Goal: Information Seeking & Learning: Compare options

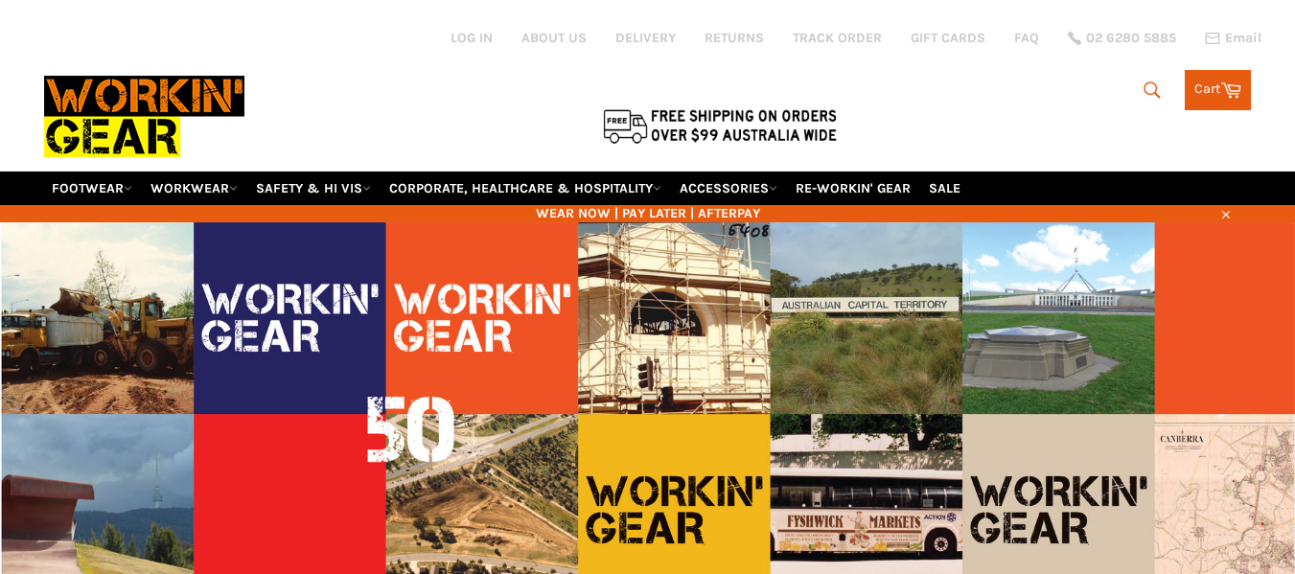
click at [1152, 85] on icon "submit" at bounding box center [1152, 89] width 16 height 16
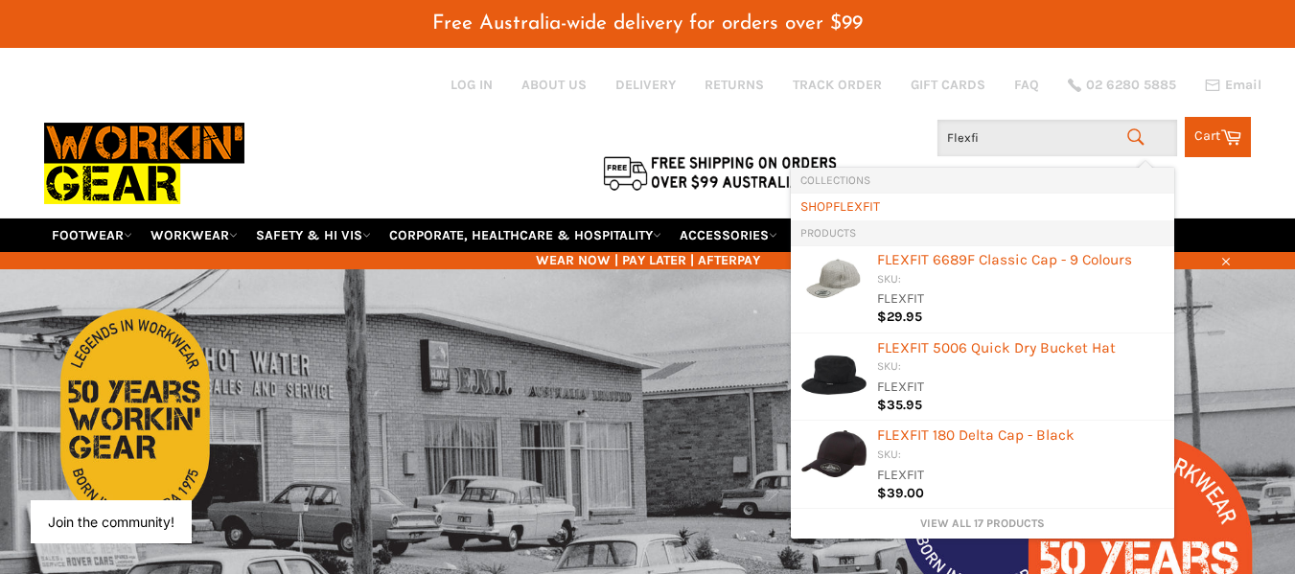
type input "Flexfit"
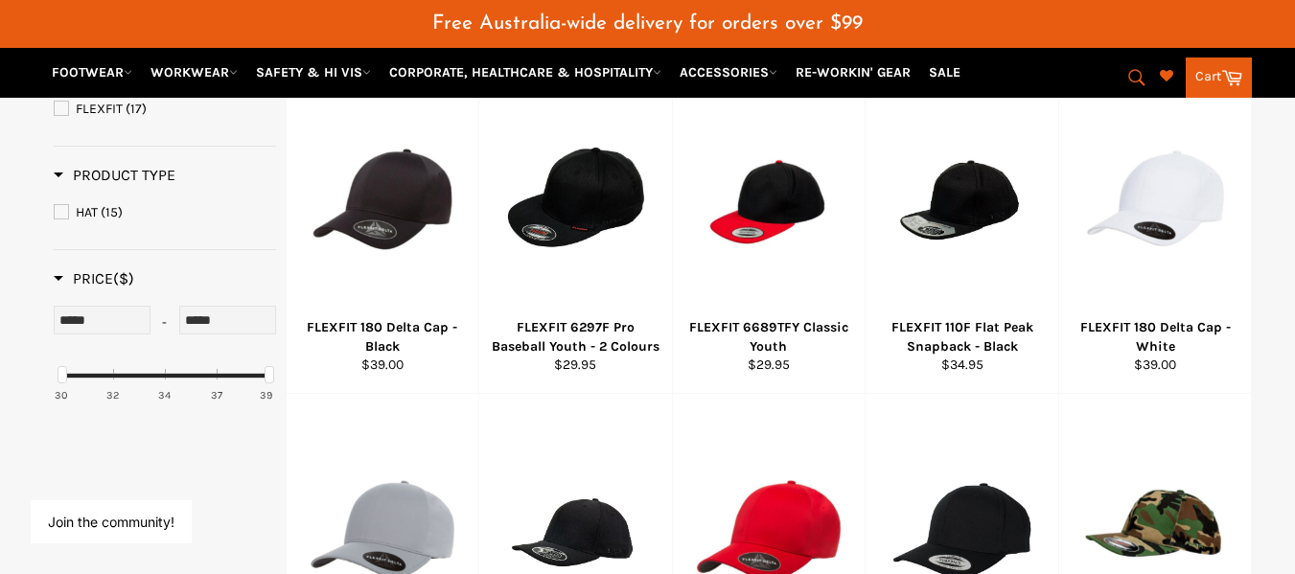
scroll to position [335, 0]
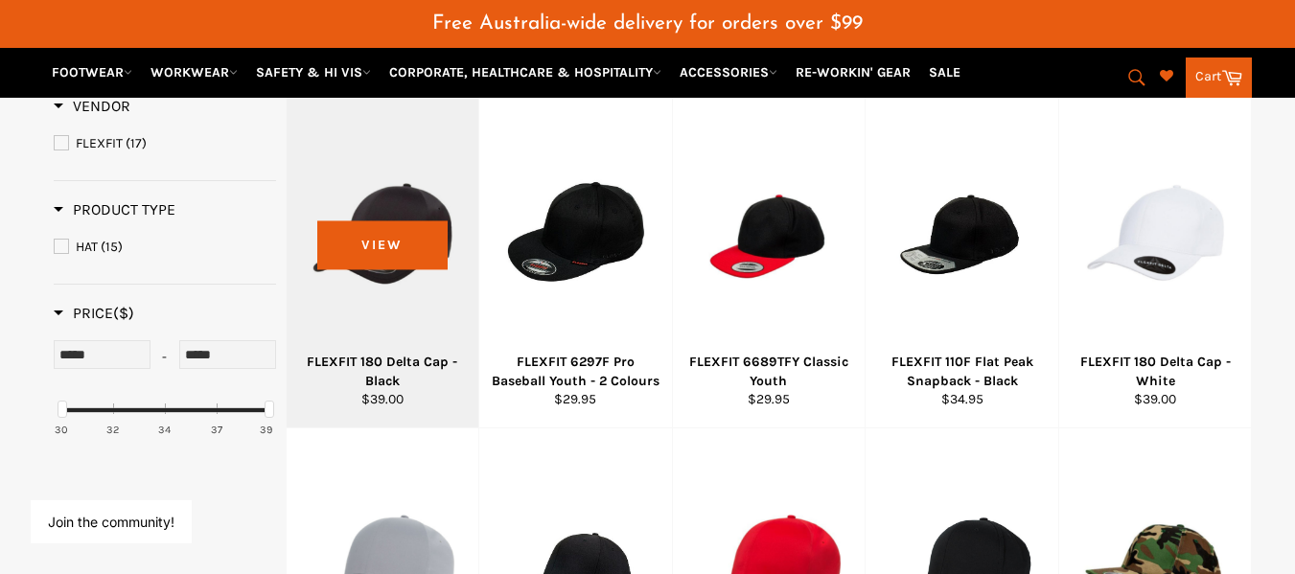
click at [392, 240] on div at bounding box center [383, 233] width 145 height 225
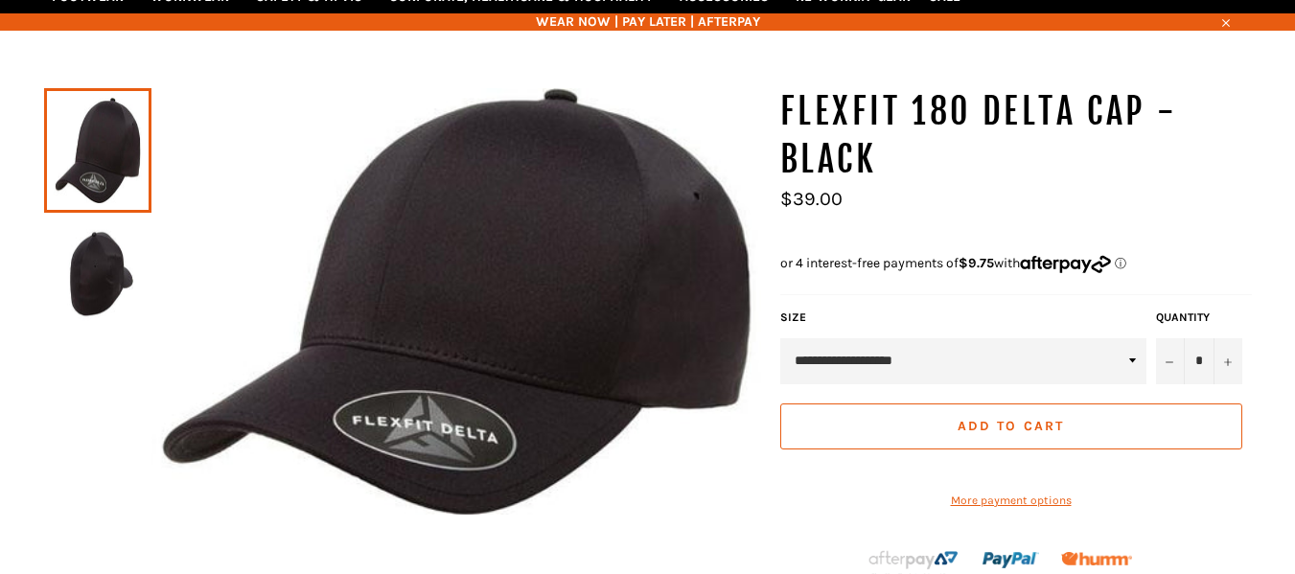
click at [96, 297] on img at bounding box center [98, 274] width 88 height 105
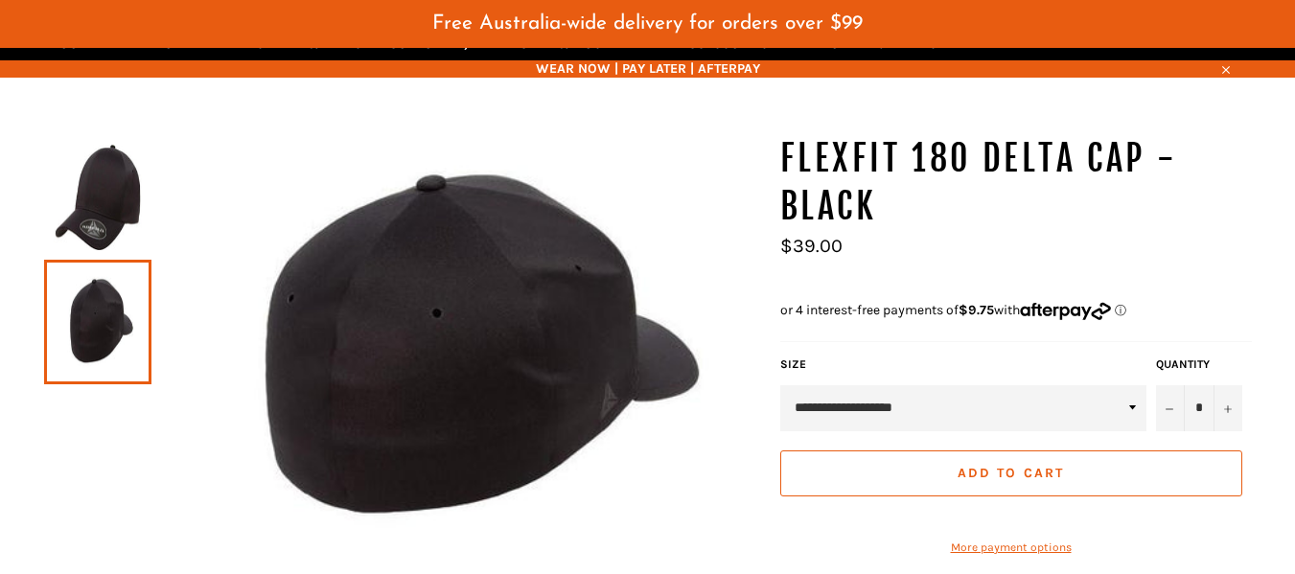
scroll to position [239, 0]
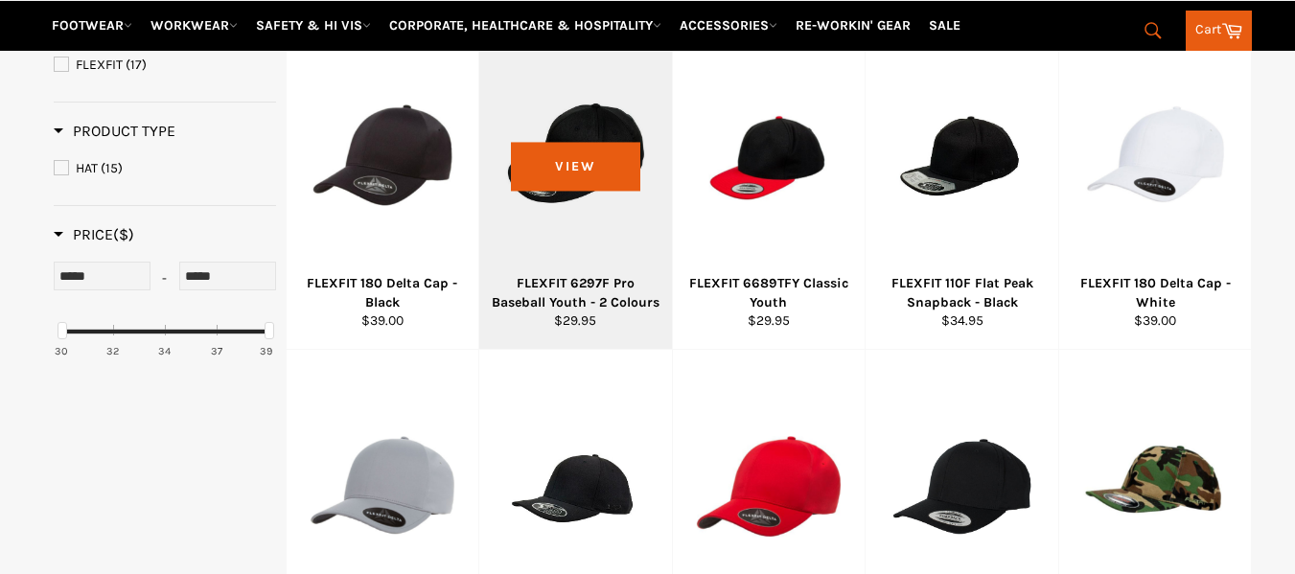
scroll to position [413, 0]
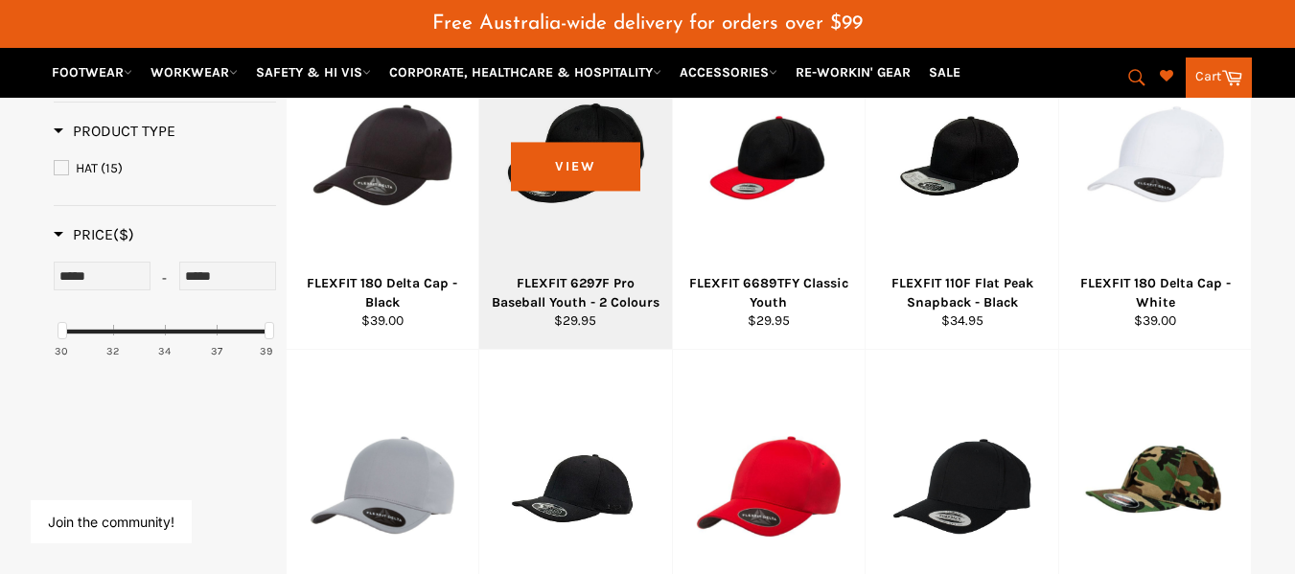
click at [607, 190] on div at bounding box center [575, 154] width 145 height 225
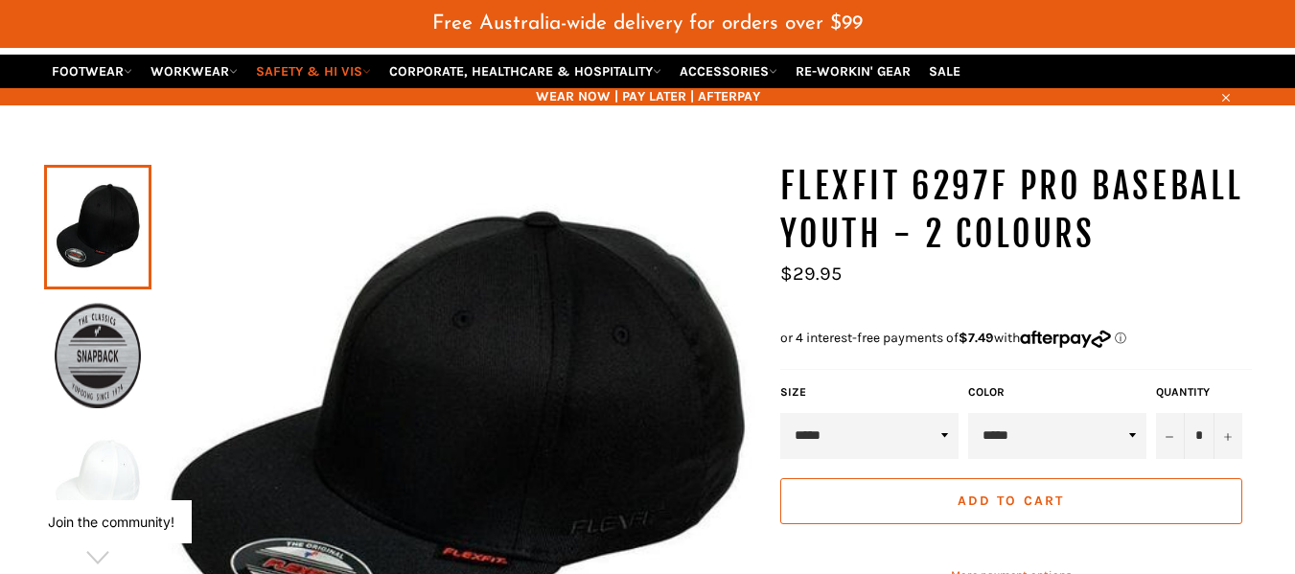
scroll to position [143, 0]
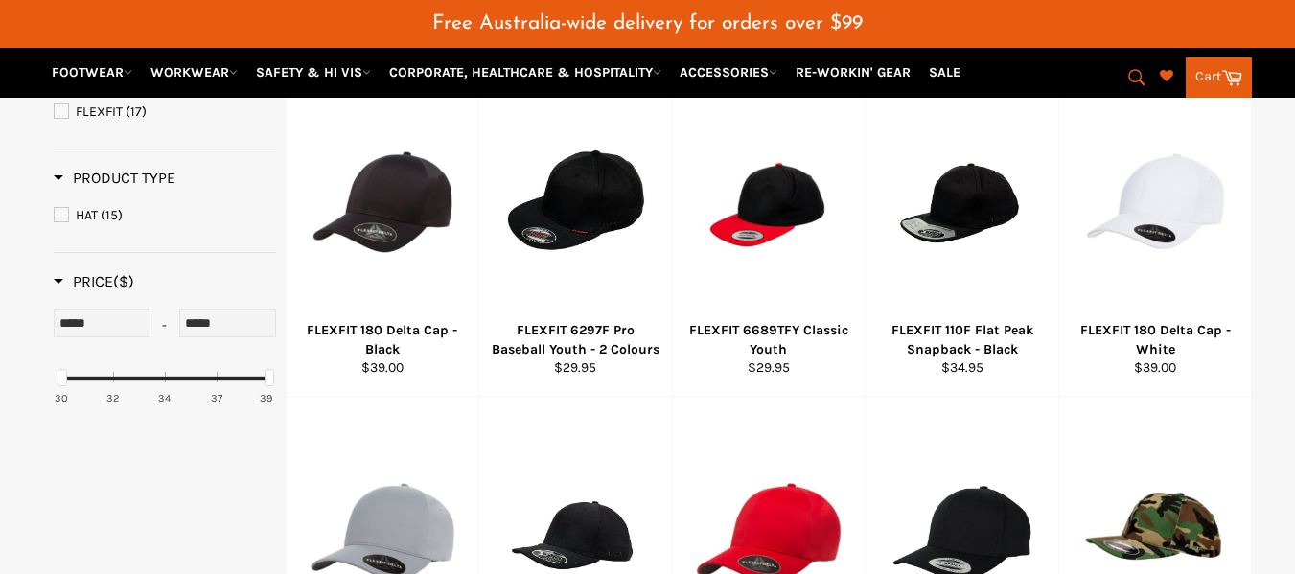
scroll to position [413, 0]
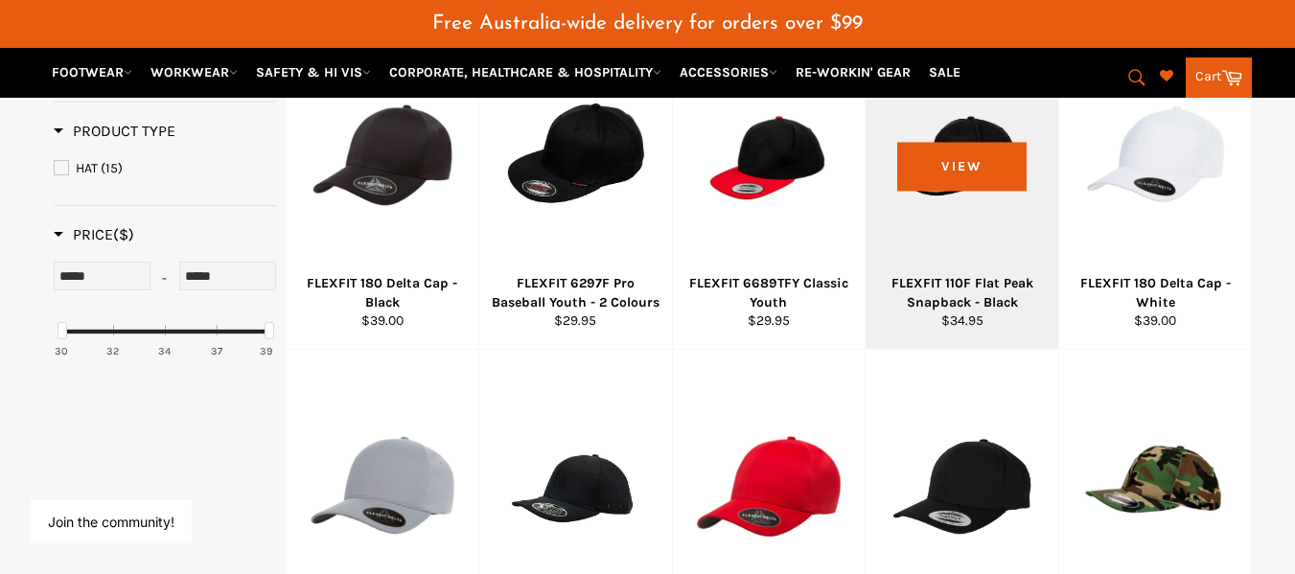
click at [961, 279] on div "FLEXFIT 110F Flat Peak Snapback - Black" at bounding box center [962, 292] width 169 height 37
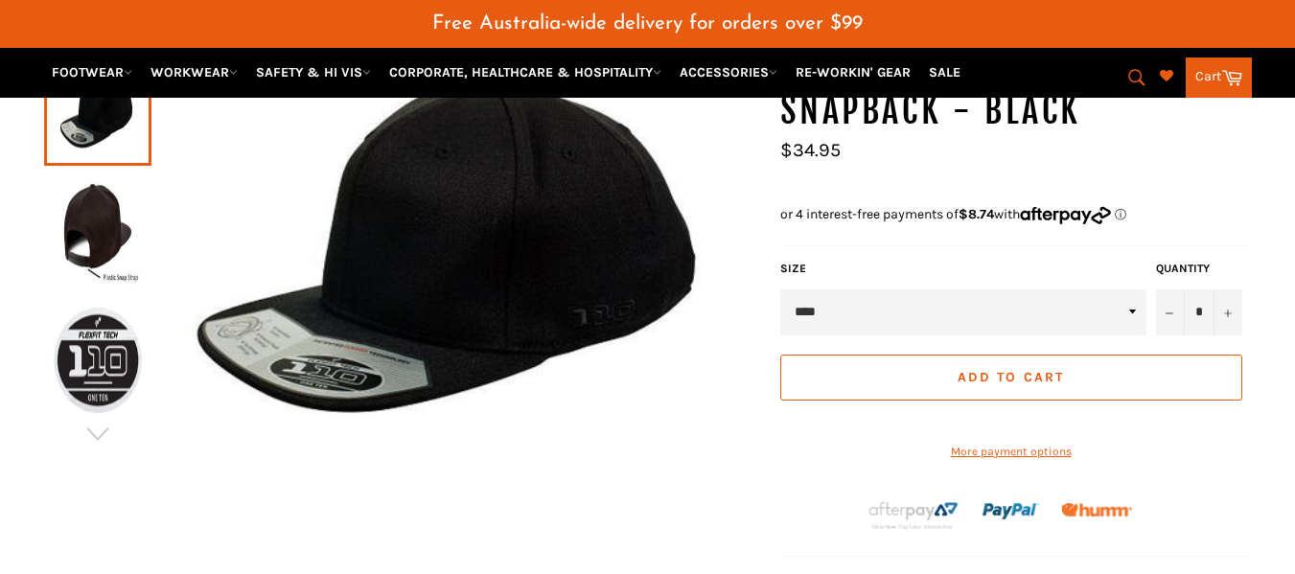
scroll to position [335, 0]
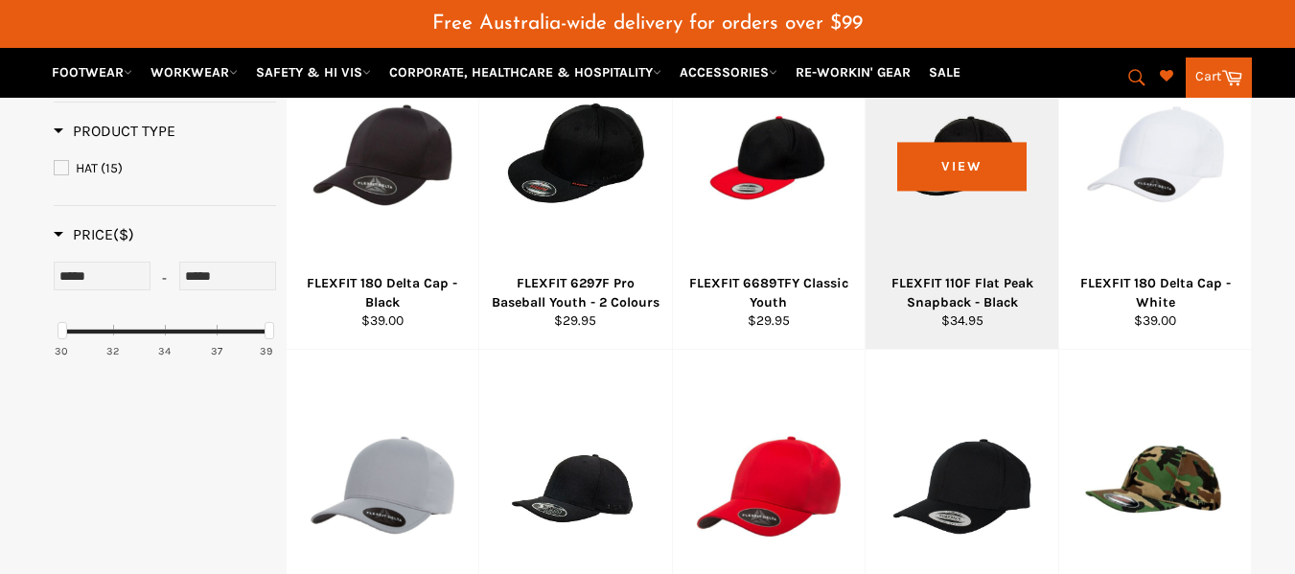
scroll to position [509, 0]
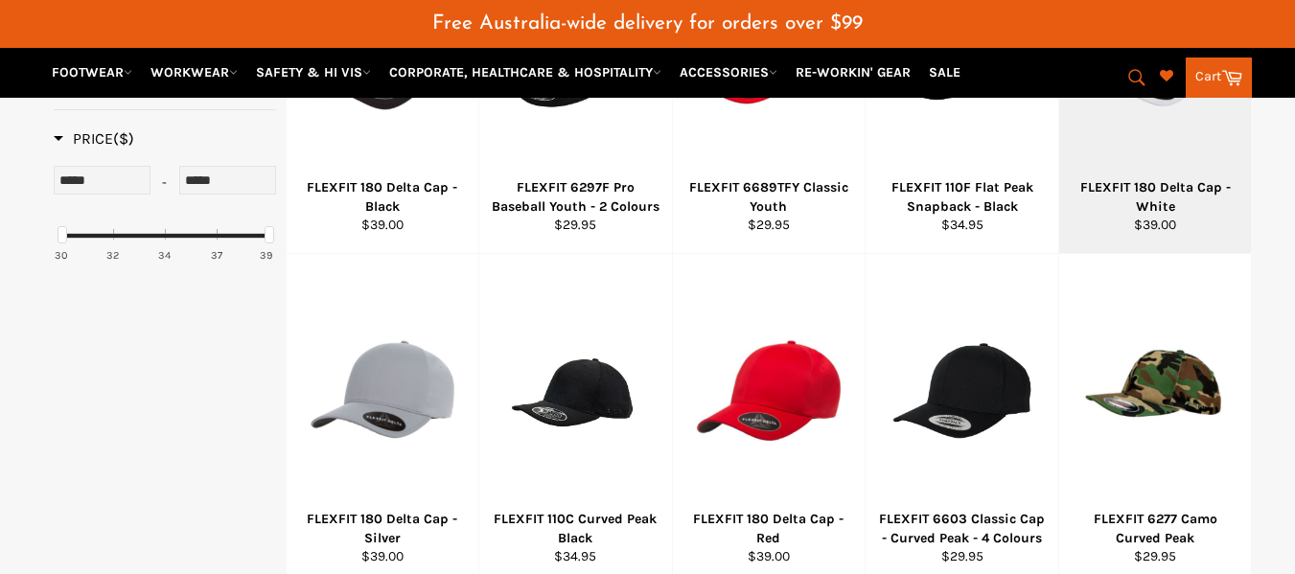
click at [1142, 197] on div "FLEXFIT 180 Delta Cap - White" at bounding box center [1155, 196] width 169 height 37
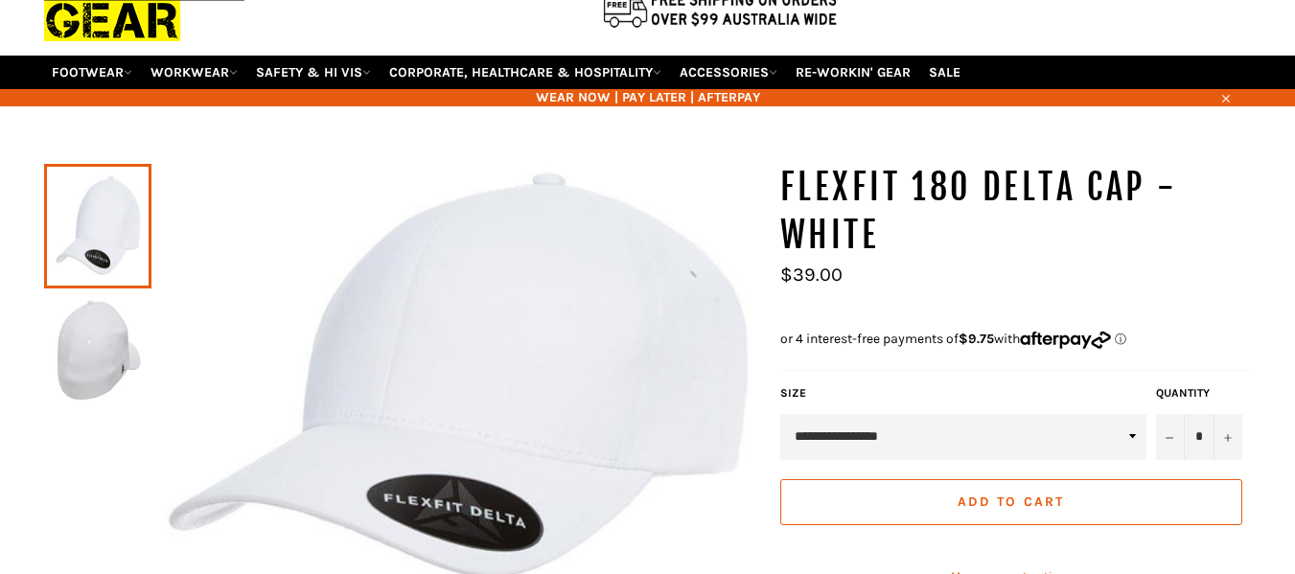
scroll to position [239, 0]
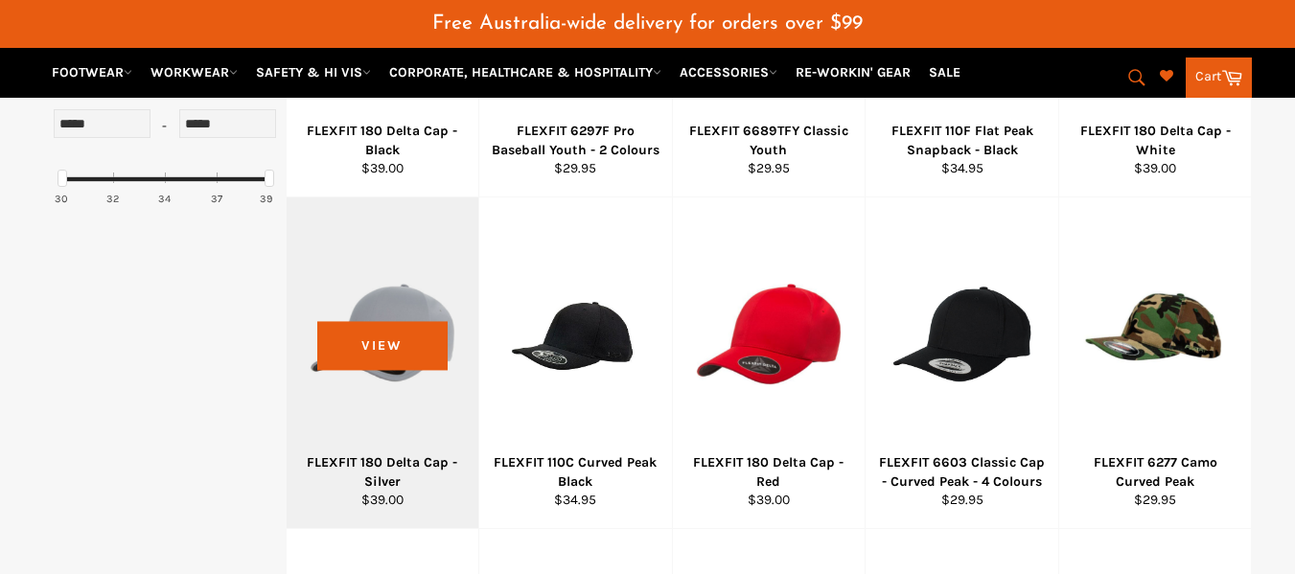
scroll to position [605, 0]
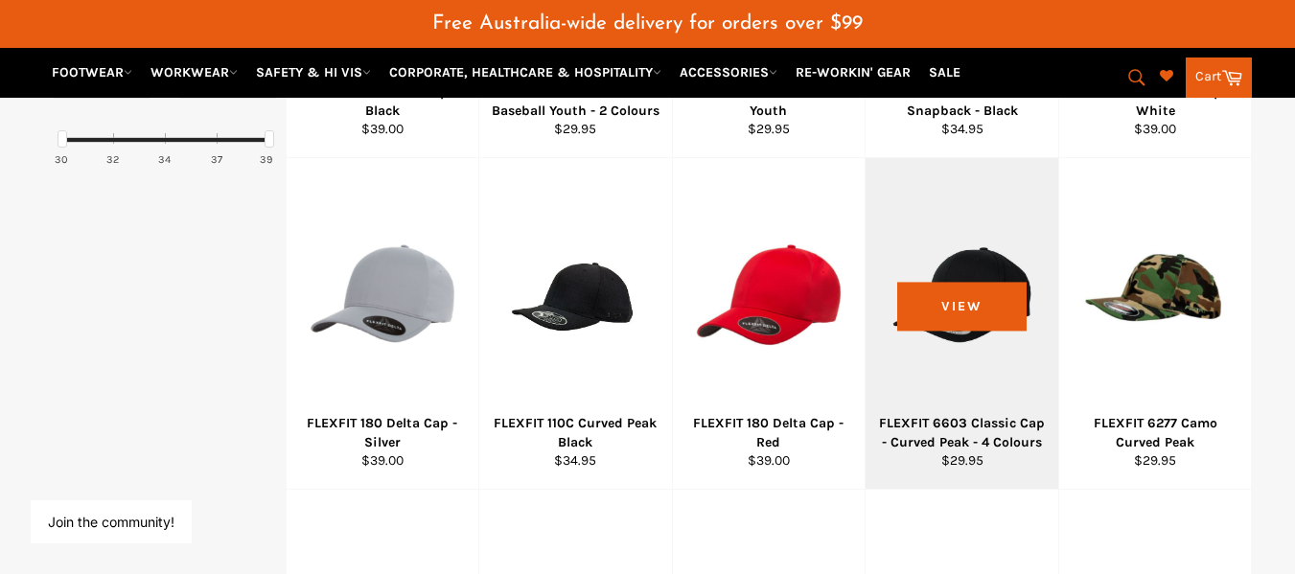
click at [934, 314] on div at bounding box center [961, 294] width 145 height 225
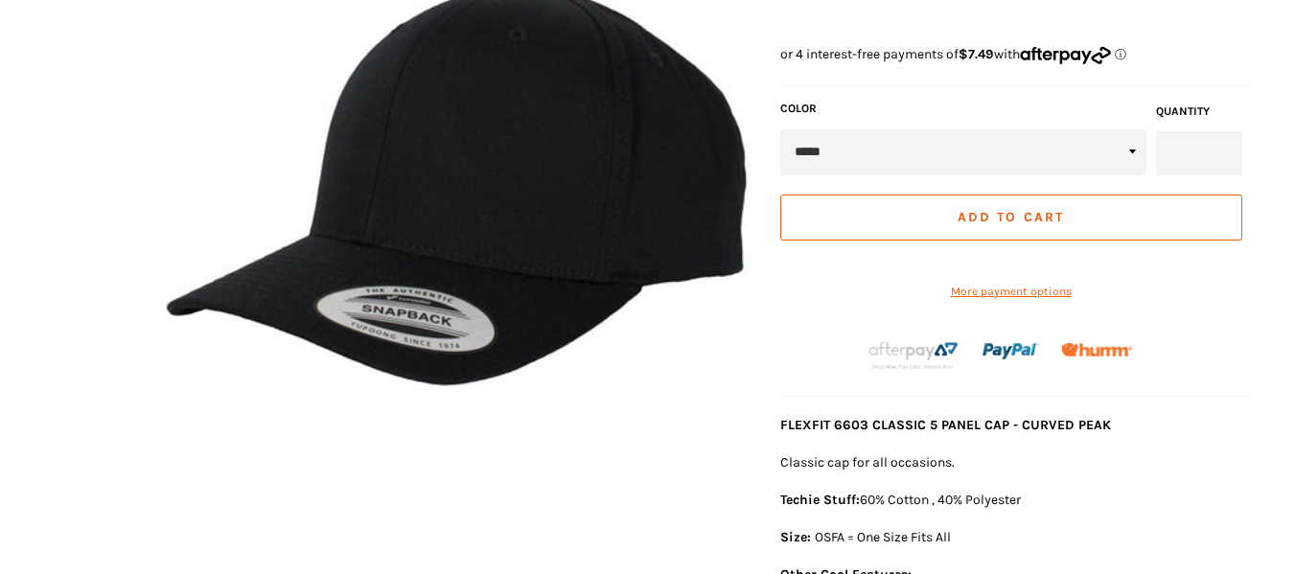
scroll to position [430, 0]
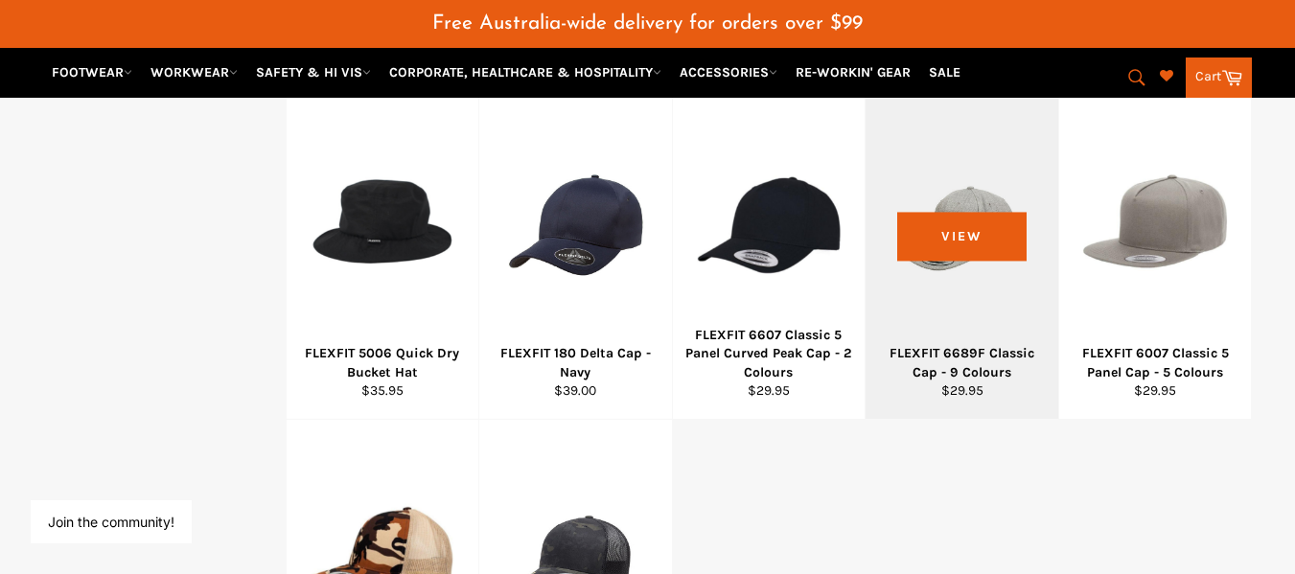
scroll to position [1051, 0]
